Goal: Information Seeking & Learning: Check status

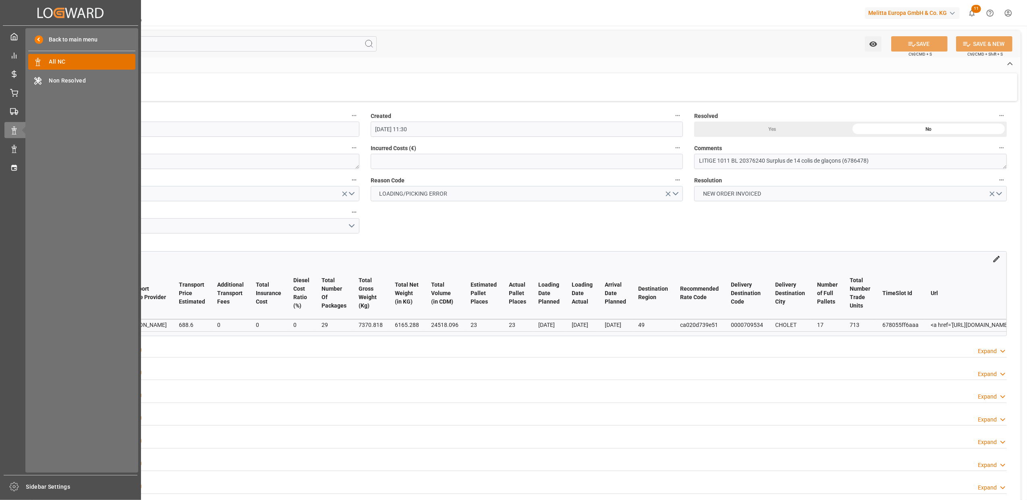
click at [90, 58] on span "All NC" at bounding box center [92, 62] width 87 height 8
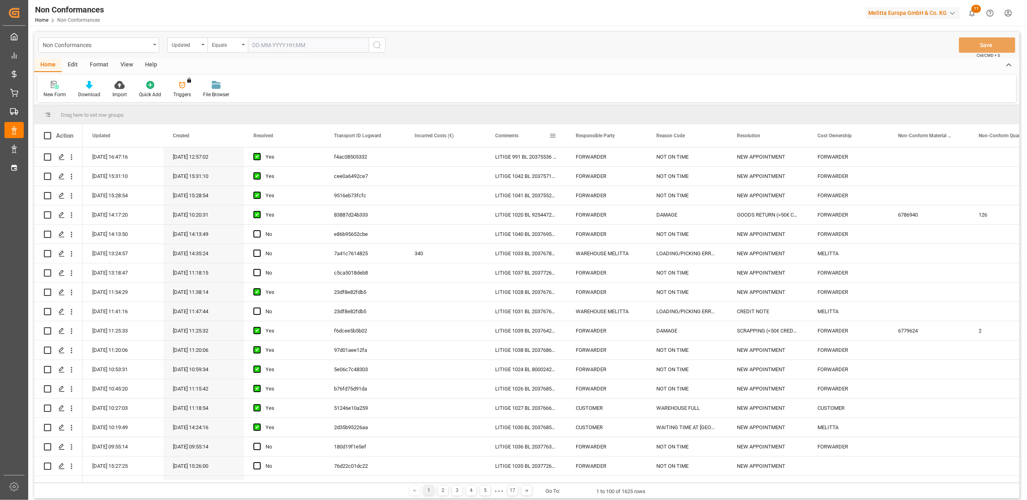
click at [553, 133] on span at bounding box center [552, 135] width 7 height 7
click at [592, 137] on span "filter" at bounding box center [590, 136] width 7 height 7
click at [625, 160] on span "Filtering operator" at bounding box center [625, 159] width 7 height 7
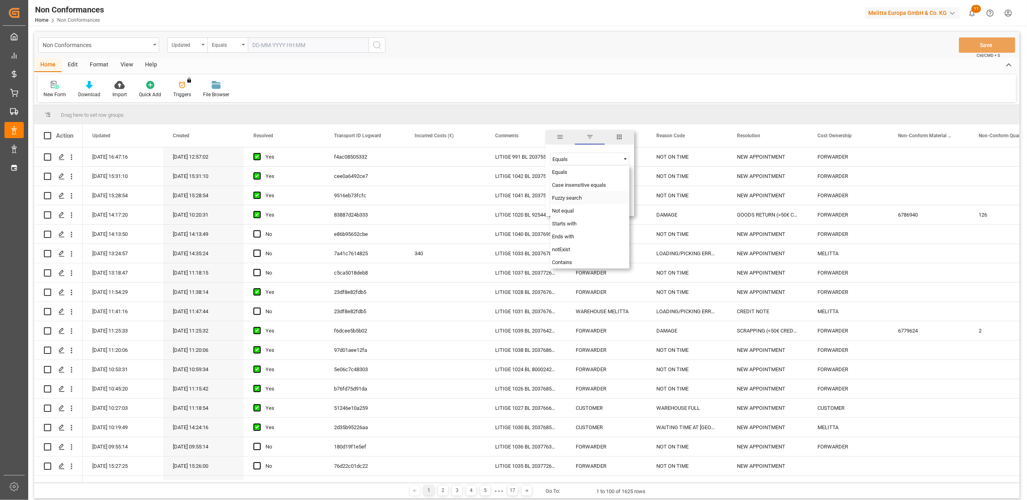
click at [585, 199] on div "Fuzzy search" at bounding box center [589, 197] width 79 height 13
click at [583, 183] on input "Filter Value" at bounding box center [589, 179] width 79 height 16
paste input "20375871"
type input "20375871"
click at [602, 205] on button "Apply" at bounding box center [600, 204] width 15 height 8
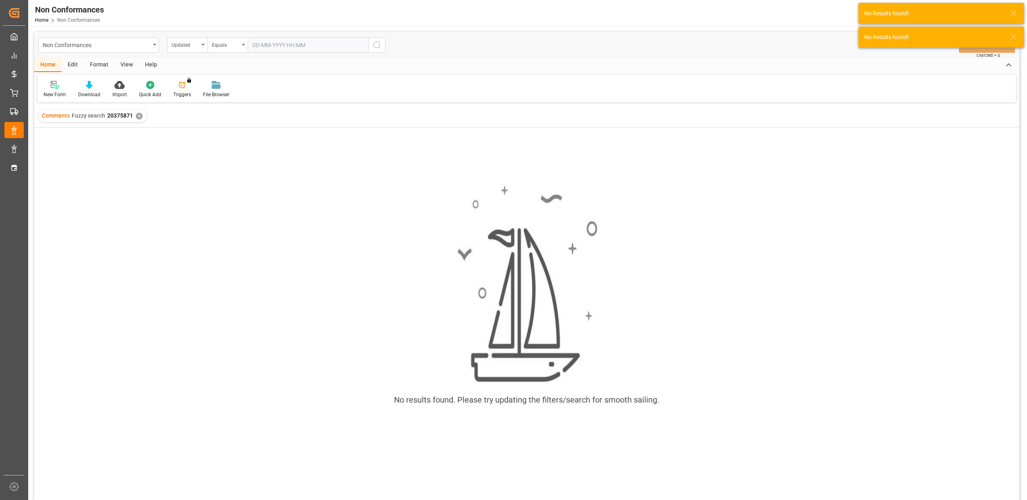
click at [137, 114] on div "✕" at bounding box center [139, 116] width 7 height 7
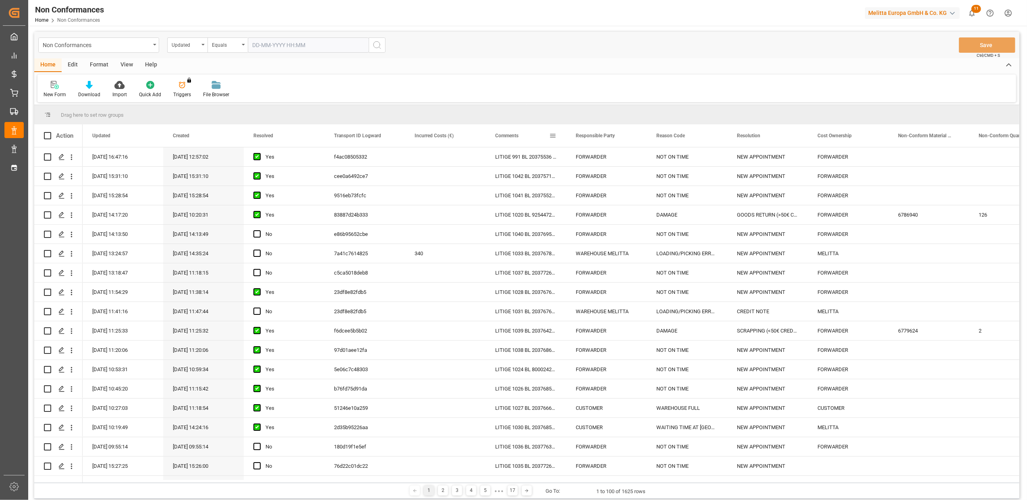
click at [553, 134] on span at bounding box center [552, 135] width 7 height 7
click at [627, 157] on span "Filtering operator" at bounding box center [625, 159] width 7 height 7
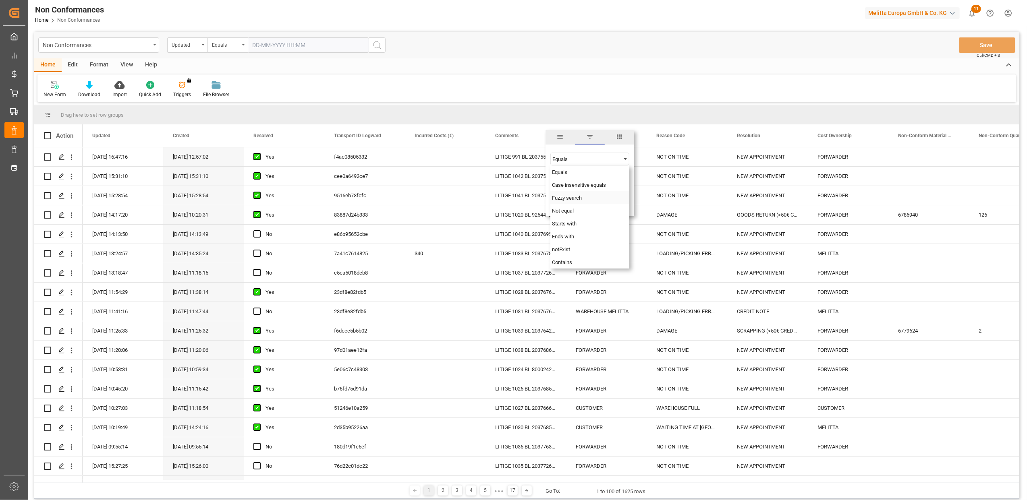
click at [583, 196] on div "Fuzzy search" at bounding box center [589, 197] width 79 height 13
click at [569, 181] on input "Filter Value" at bounding box center [589, 179] width 79 height 16
type input "20375871"
click at [594, 202] on button "Apply" at bounding box center [600, 204] width 15 height 8
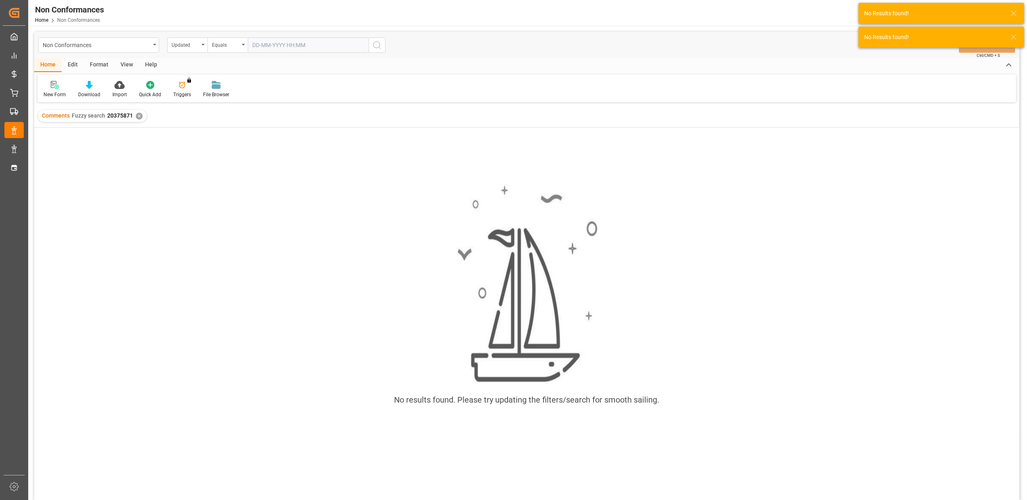
click at [138, 117] on div "✕" at bounding box center [139, 116] width 7 height 7
